Goal: Information Seeking & Learning: Find contact information

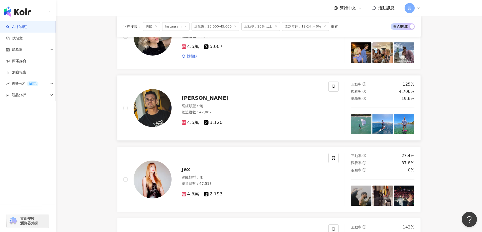
scroll to position [478, 0]
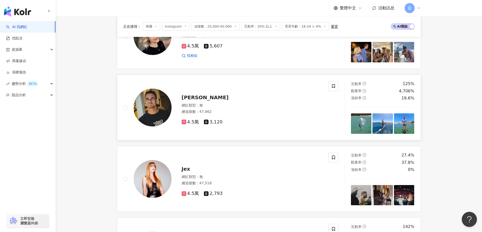
click at [203, 99] on span "[PERSON_NAME]" at bounding box center [205, 98] width 47 height 6
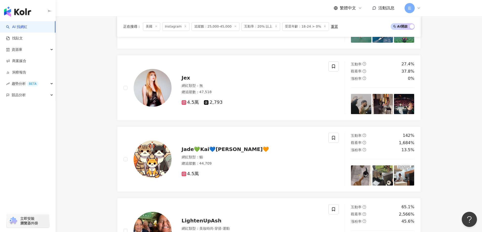
scroll to position [604, 0]
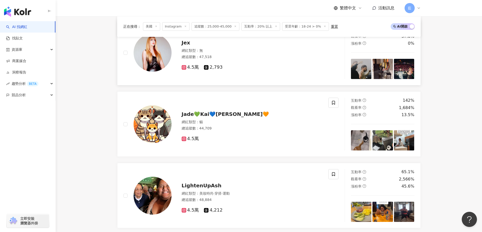
click at [189, 46] on span "Jex" at bounding box center [186, 43] width 9 height 6
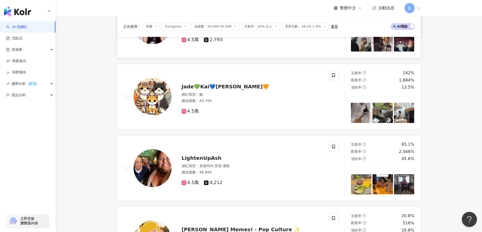
scroll to position [680, 0]
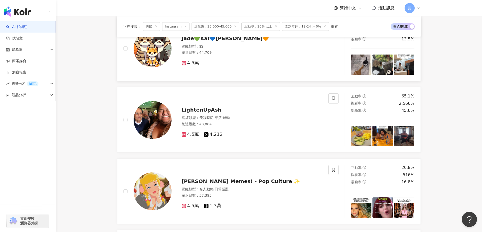
click at [197, 41] on span "Jade💚Kai💙Leo🧡" at bounding box center [225, 38] width 87 height 6
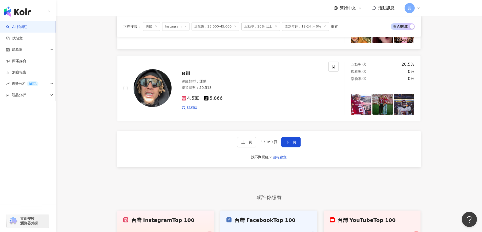
scroll to position [857, 0]
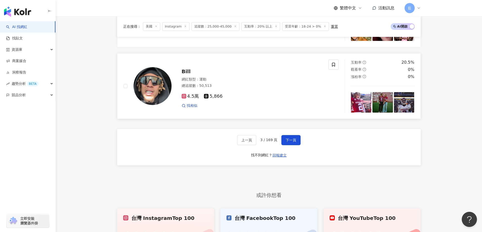
click at [187, 75] on span "Bill" at bounding box center [186, 72] width 9 height 6
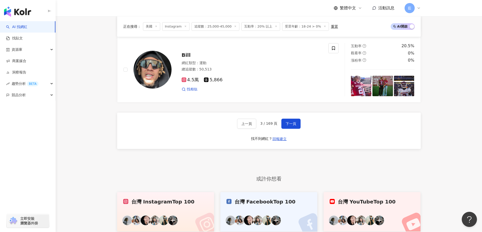
scroll to position [882, 0]
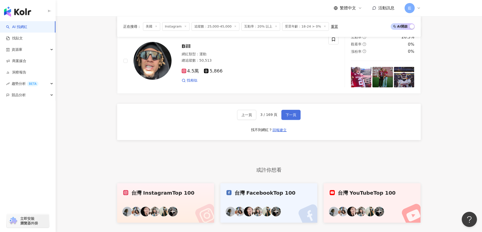
click at [292, 120] on button "下一頁" at bounding box center [290, 115] width 19 height 10
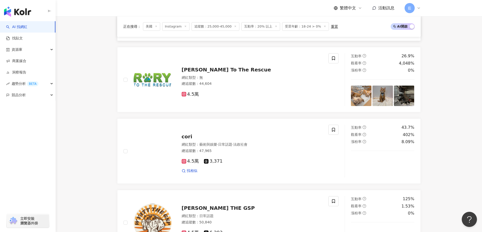
scroll to position [372, 0]
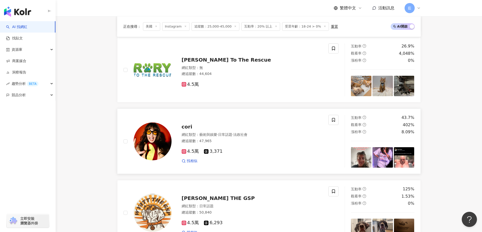
click at [187, 130] on span "cori" at bounding box center [187, 127] width 11 height 6
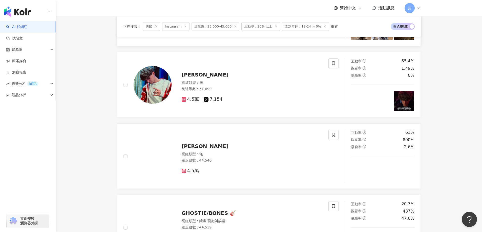
scroll to position [575, 0]
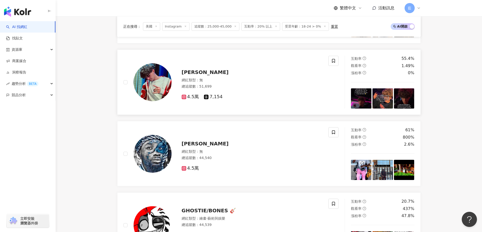
click at [210, 75] on span "Logan Edgecomb" at bounding box center [205, 72] width 47 height 6
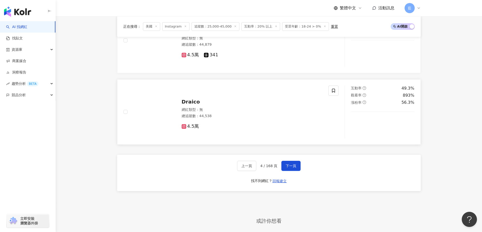
scroll to position [903, 0]
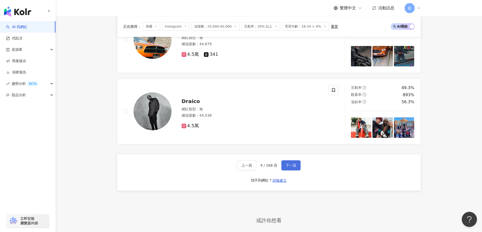
click at [289, 168] on span "下一頁" at bounding box center [290, 166] width 11 height 4
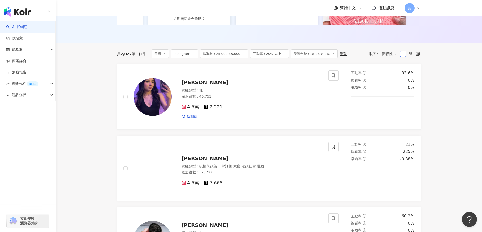
scroll to position [130, 0]
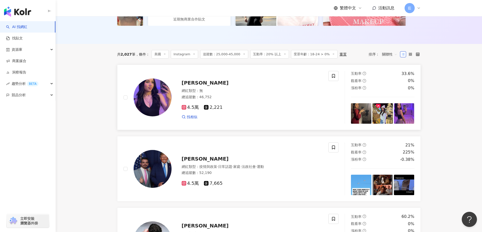
click at [197, 85] on span "Jaelyn Vazquez" at bounding box center [205, 83] width 47 height 6
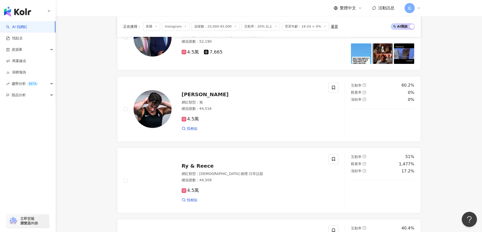
scroll to position [307, 0]
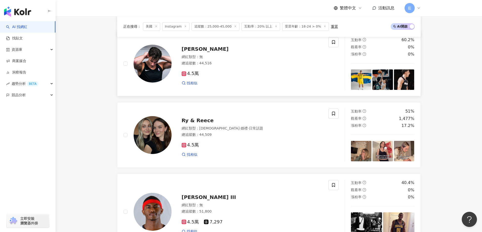
click at [205, 52] on span "Pelle Larsson" at bounding box center [205, 49] width 47 height 6
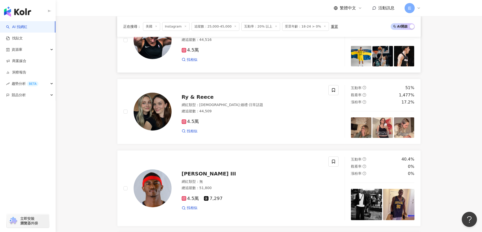
scroll to position [358, 0]
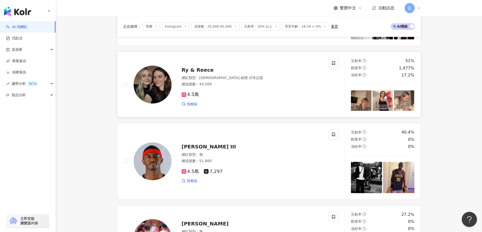
click at [198, 70] on div "Ry & Reece 網紅類型 ： LGBT · 婚禮 · 日常話題 總追蹤數 ： 44,509 4.5萬 找相似" at bounding box center [246, 84] width 151 height 44
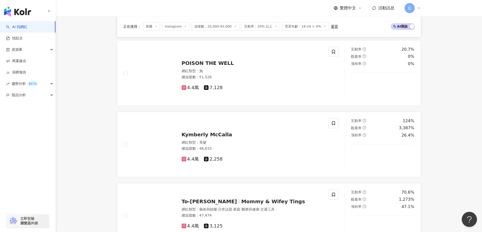
scroll to position [813, 0]
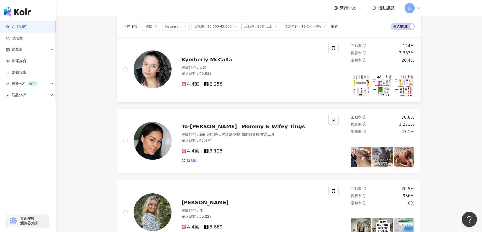
click at [218, 61] on span "Kymberly McCalla" at bounding box center [207, 60] width 51 height 6
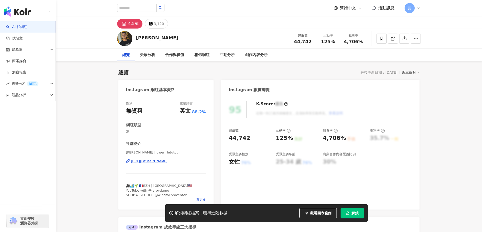
click at [168, 163] on div "[URL][DOMAIN_NAME]" at bounding box center [149, 161] width 37 height 5
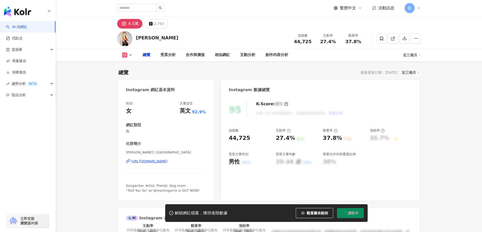
click at [176, 37] on div "Jex 追蹤數 44,725 互動率 27.4% 觀看率 37.8%" at bounding box center [269, 39] width 324 height 20
click at [166, 161] on div "https://www.instagram.com/jexjordyn/" at bounding box center [149, 161] width 37 height 5
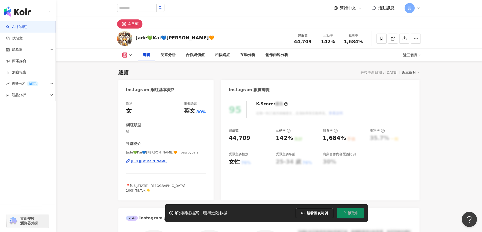
click at [168, 163] on div "https://www.instagram.com/pawpypals/" at bounding box center [149, 161] width 37 height 5
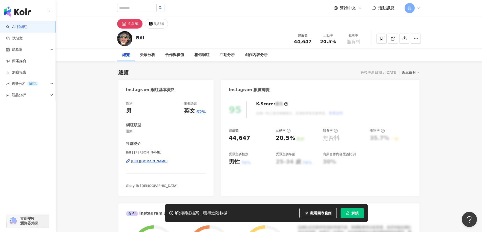
click at [169, 164] on div "Bill | billybowmanjr https://www.instagram.com/billybowmanjr/" at bounding box center [166, 165] width 80 height 30
click at [168, 162] on div "https://www.instagram.com/billybowmanjr/" at bounding box center [149, 161] width 37 height 5
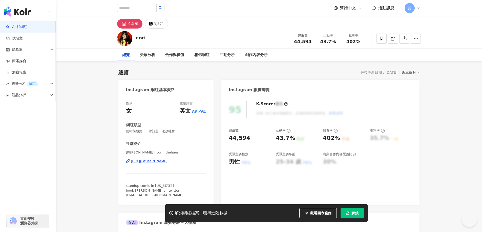
click at [179, 167] on div "[PERSON_NAME] | coriinthehaus [URL][DOMAIN_NAME]" at bounding box center [166, 165] width 80 height 30
click at [168, 163] on div "https://www.instagram.com/coriinthehaus/" at bounding box center [149, 161] width 37 height 5
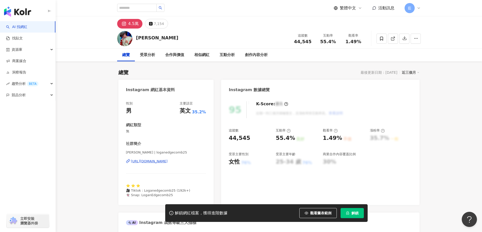
click at [168, 163] on div "https://www.instagram.com/loganedgecomb25/" at bounding box center [149, 161] width 37 height 5
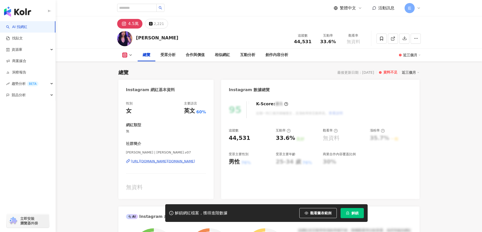
click at [171, 161] on div "[URL][DOMAIN_NAME][DOMAIN_NAME]" at bounding box center [163, 161] width 64 height 5
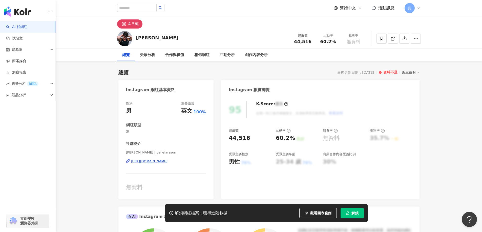
click at [168, 161] on div "https://www.instagram.com/pellelarsson_/" at bounding box center [149, 161] width 37 height 5
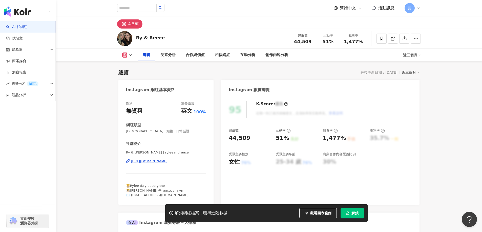
click at [168, 162] on div "[URL][DOMAIN_NAME]" at bounding box center [149, 161] width 37 height 5
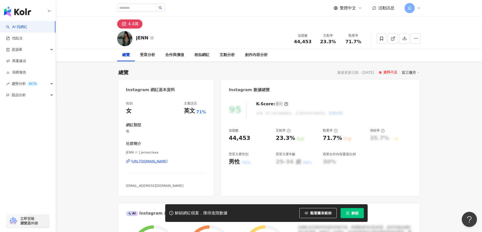
click at [168, 162] on div "https://www.instagram.com/jenasciaaa/" at bounding box center [149, 161] width 37 height 5
click at [168, 161] on div "https://www.instagram.com/jenasciaaa/" at bounding box center [149, 161] width 37 height 5
drag, startPoint x: 159, startPoint y: 152, endPoint x: 153, endPoint y: 164, distance: 13.6
click at [149, 154] on span "JENN ✩ | jenasciaaa" at bounding box center [166, 152] width 80 height 5
drag, startPoint x: 169, startPoint y: 187, endPoint x: 125, endPoint y: 189, distance: 44.1
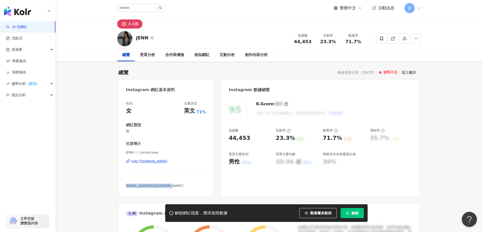
click at [125, 189] on div "性別 女 主要語言 英文 71% 網紅類型 無 社群簡介 JENN ✩ | jenasciaaa https://www.instagram.com/jena…" at bounding box center [165, 146] width 95 height 100
copy span "ilynjenasciaa@gmail.com"
